Goal: Check status: Check status

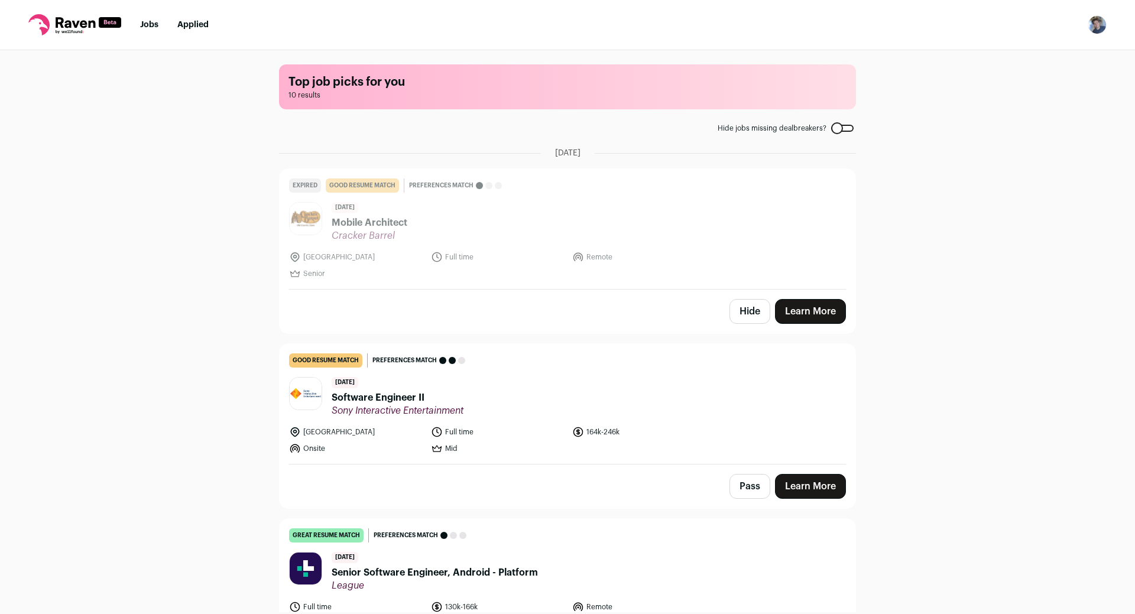
click at [198, 25] on link "Applied" at bounding box center [192, 25] width 31 height 8
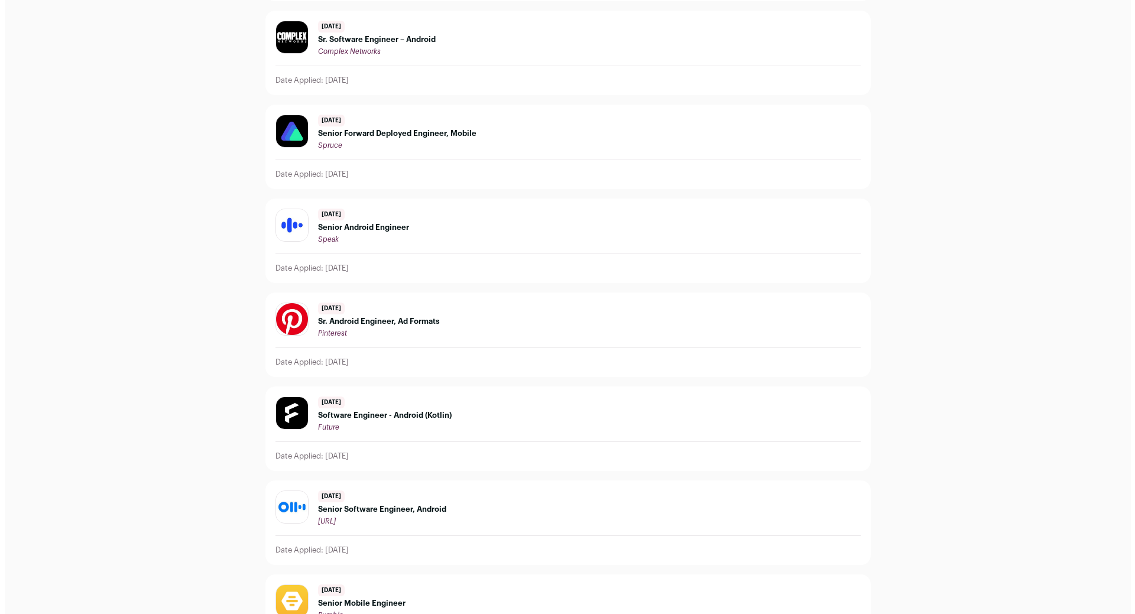
scroll to position [327, 0]
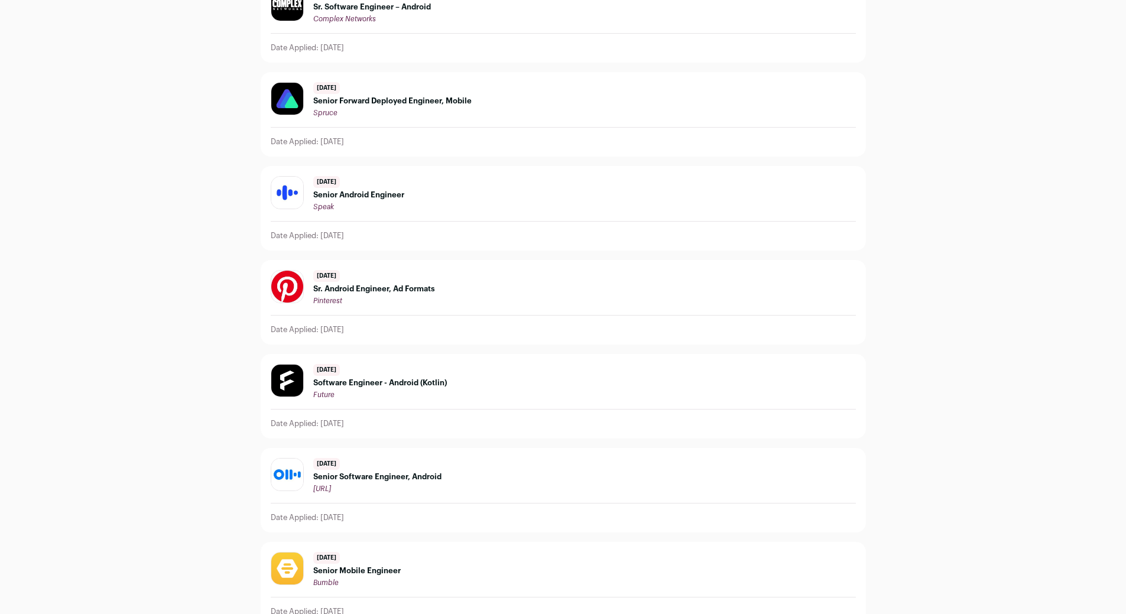
click at [397, 189] on div "[DATE] Senior Android Engineer Speak" at bounding box center [358, 193] width 91 height 35
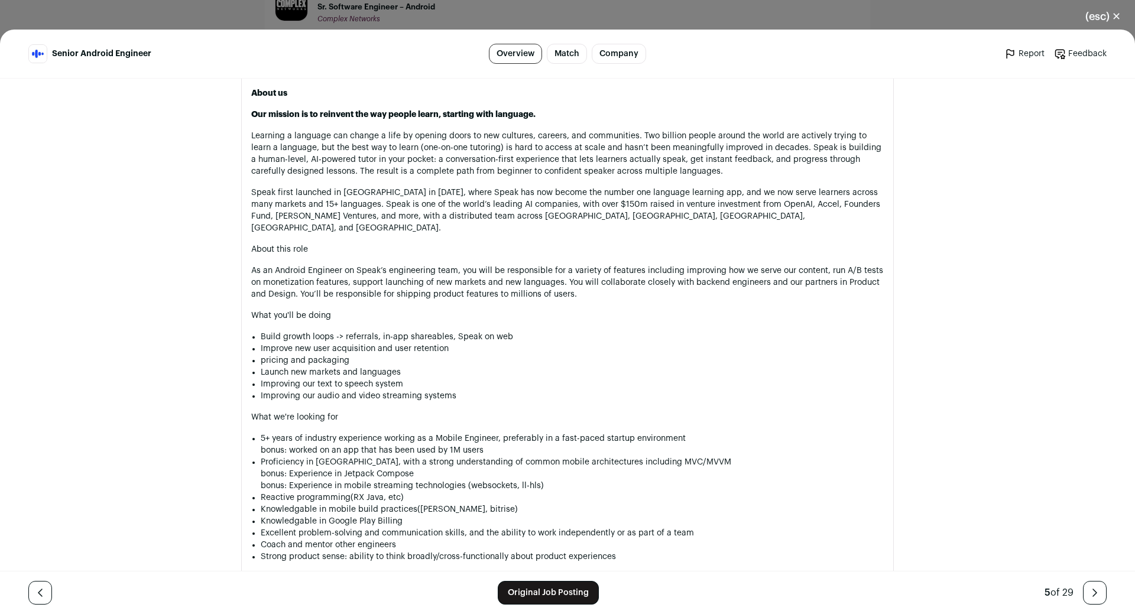
scroll to position [584, 0]
click at [490, 254] on div "About us Our mission is to reinvent the way people learn, starting with languag…" at bounding box center [567, 452] width 633 height 724
click at [487, 267] on p "As an Android Engineer on Speak’s engineering team, you will be responsible for…" at bounding box center [567, 284] width 633 height 35
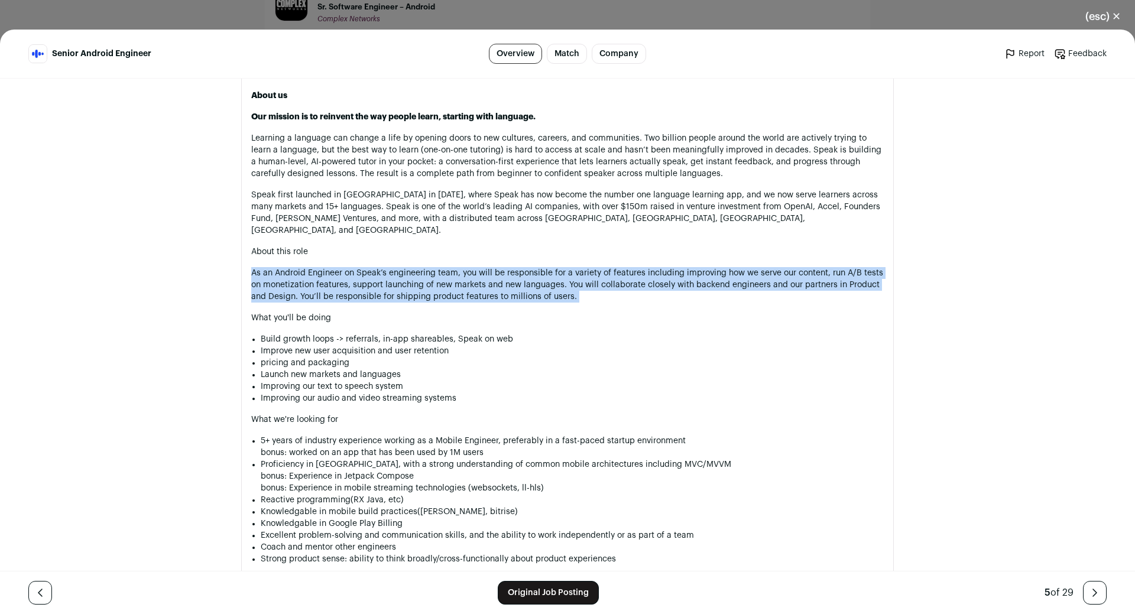
click at [487, 267] on p "As an Android Engineer on Speak’s engineering team, you will be responsible for…" at bounding box center [567, 284] width 633 height 35
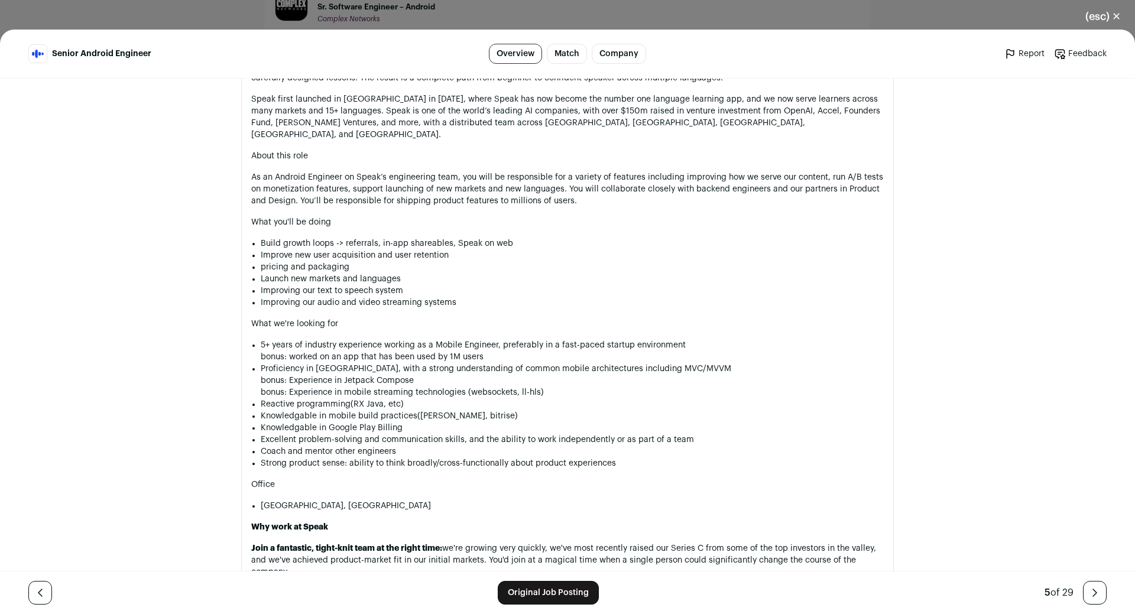
scroll to position [675, 0]
